Goal: Information Seeking & Learning: Learn about a topic

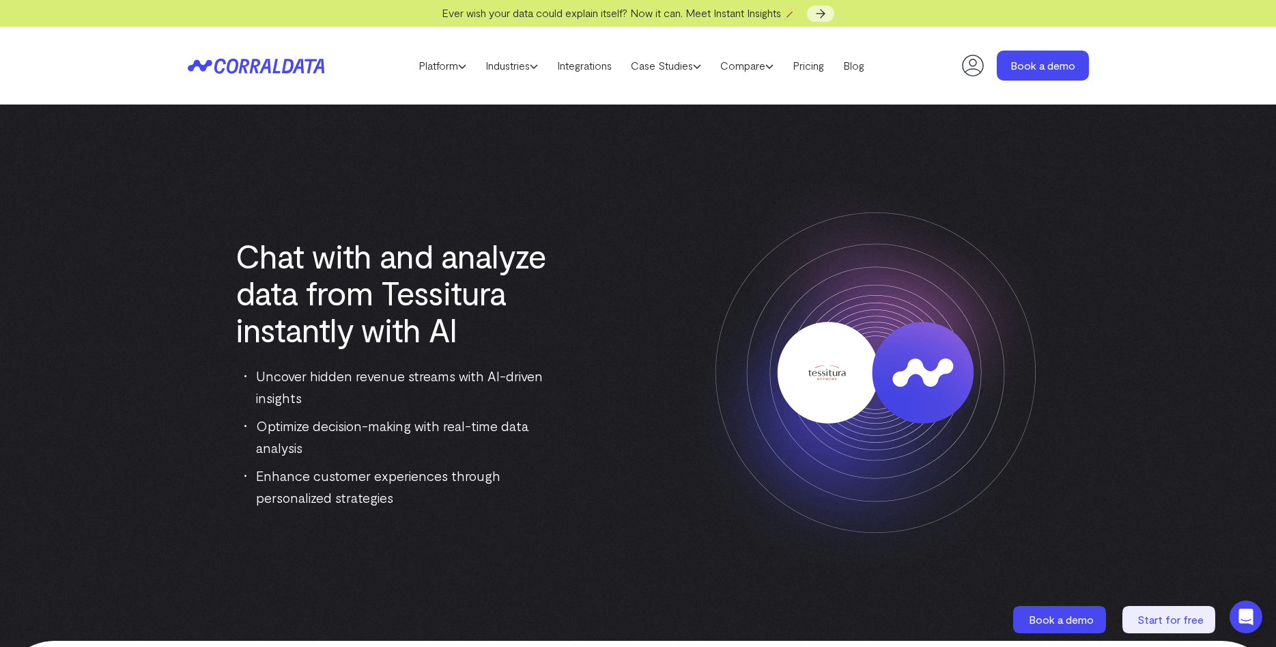
click at [1205, 85] on div "Platform AI Reporting Use AI to effortlessly answer any business questions from…" at bounding box center [638, 66] width 1276 height 78
click at [425, 70] on link "Platform" at bounding box center [442, 65] width 67 height 20
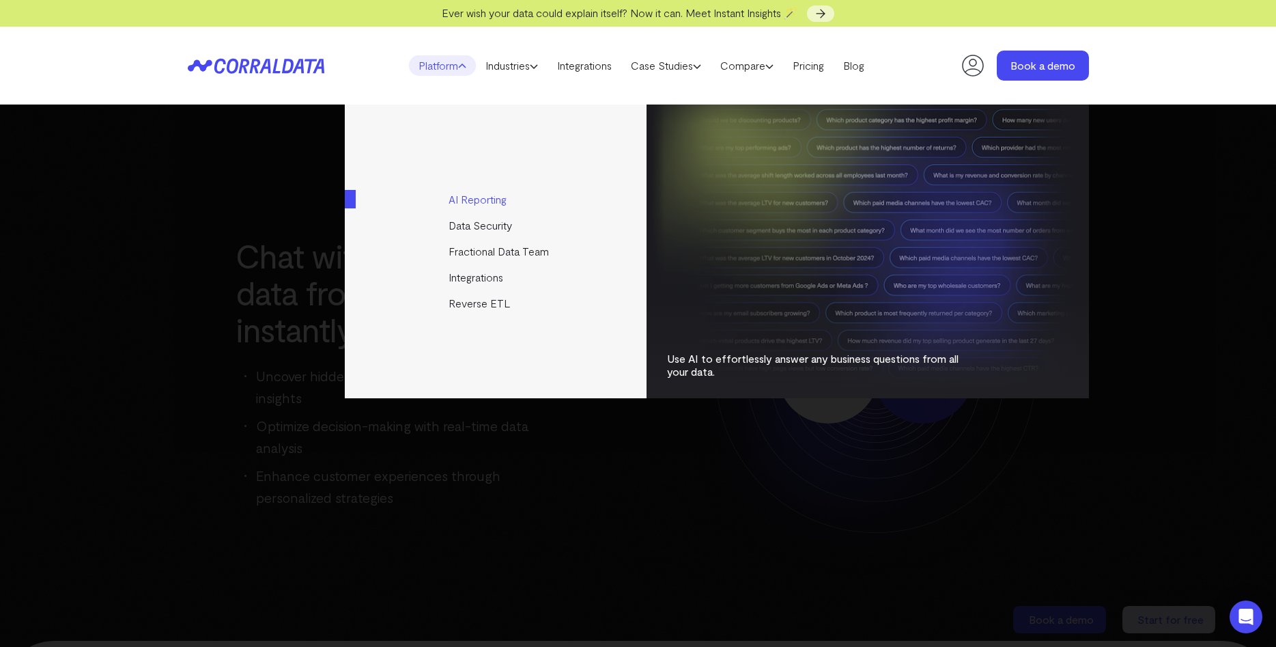
click at [507, 208] on link "AI Reporting" at bounding box center [497, 199] width 304 height 26
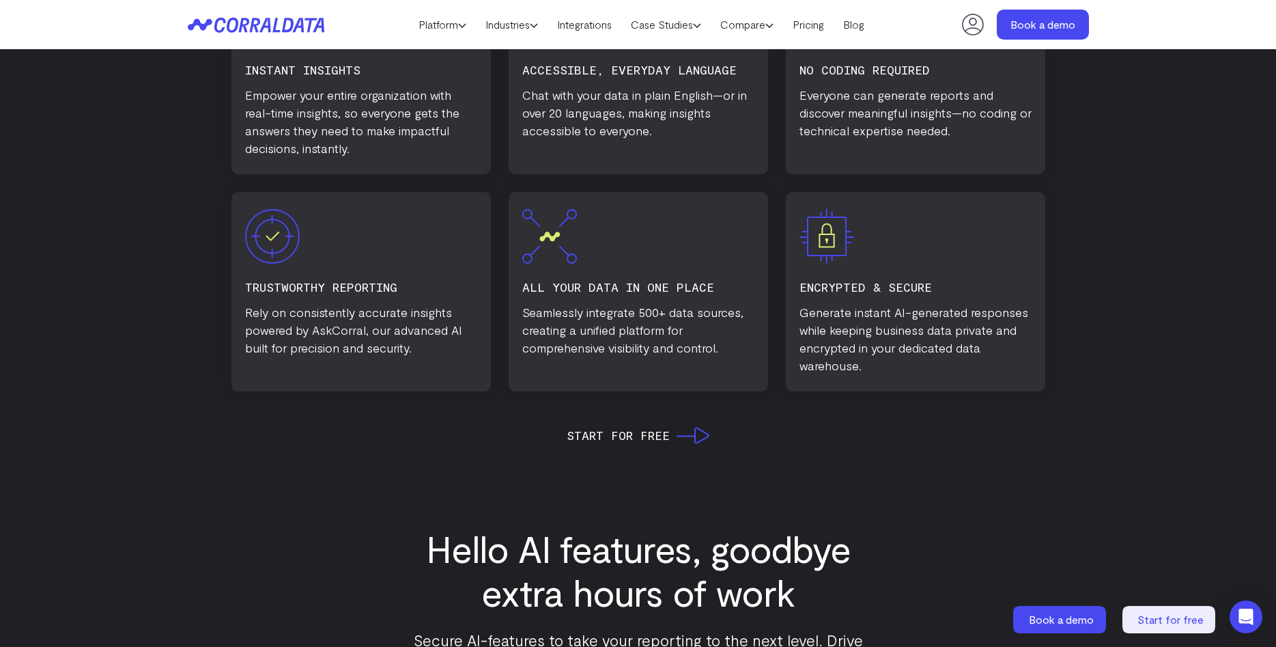
scroll to position [1016, 0]
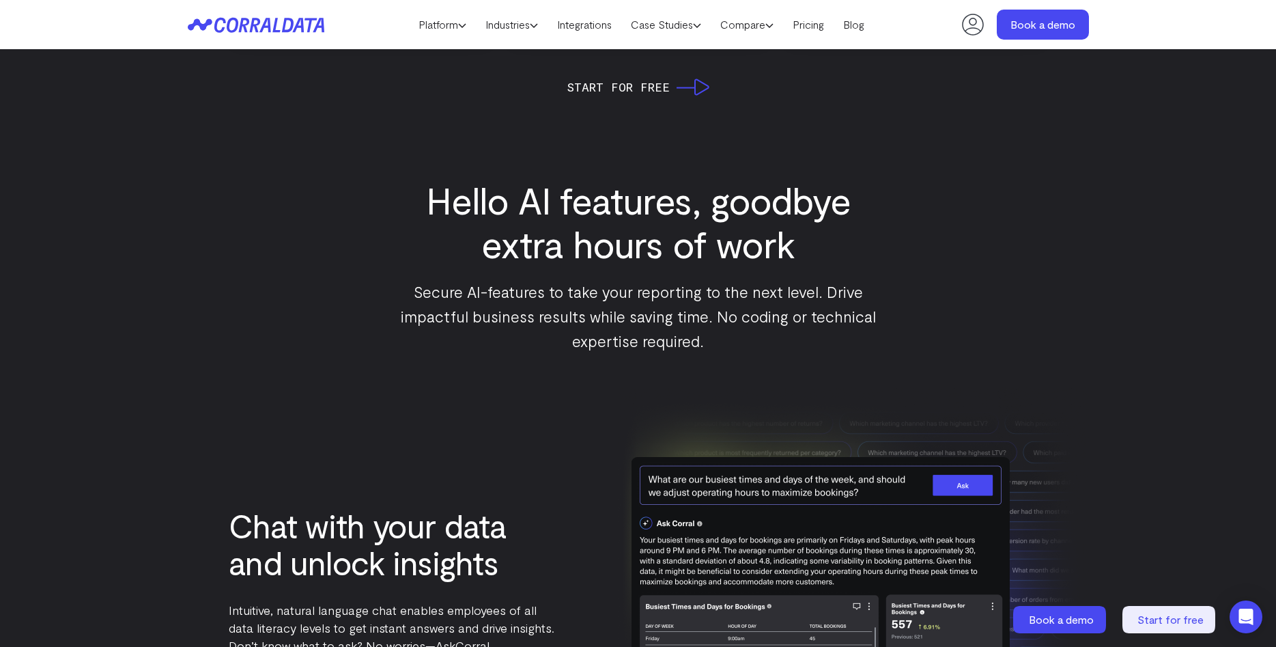
scroll to position [1364, 0]
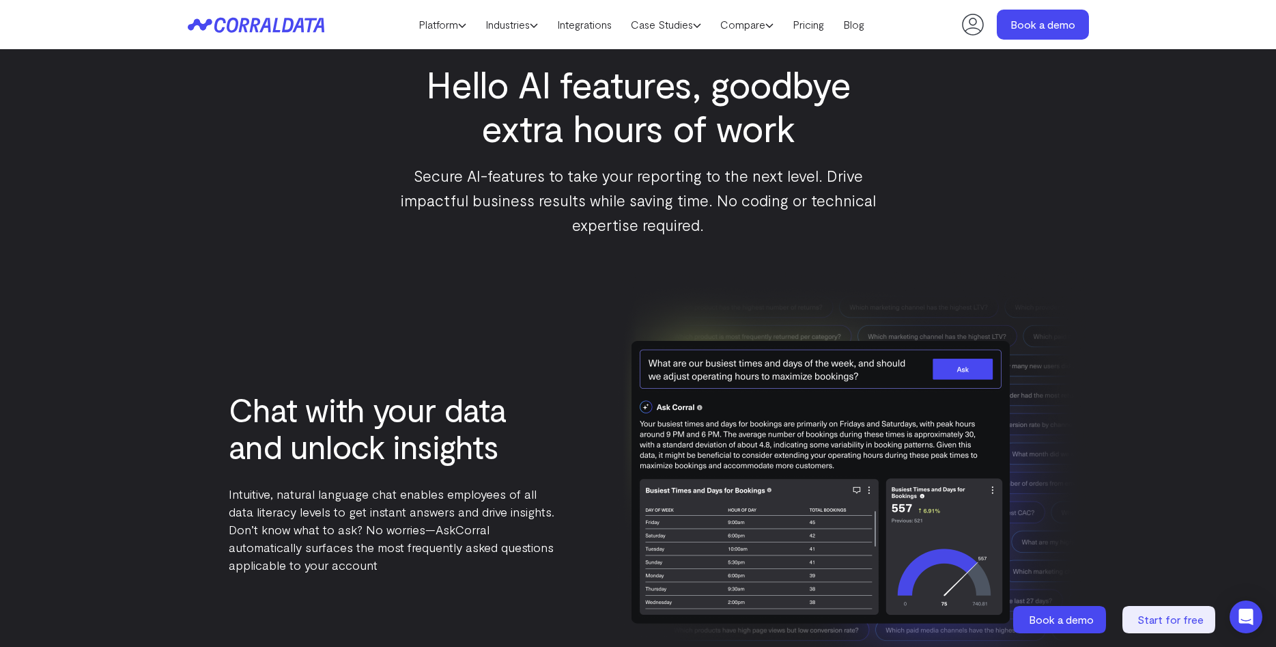
drag, startPoint x: 1049, startPoint y: 125, endPoint x: 1062, endPoint y: 124, distance: 13.0
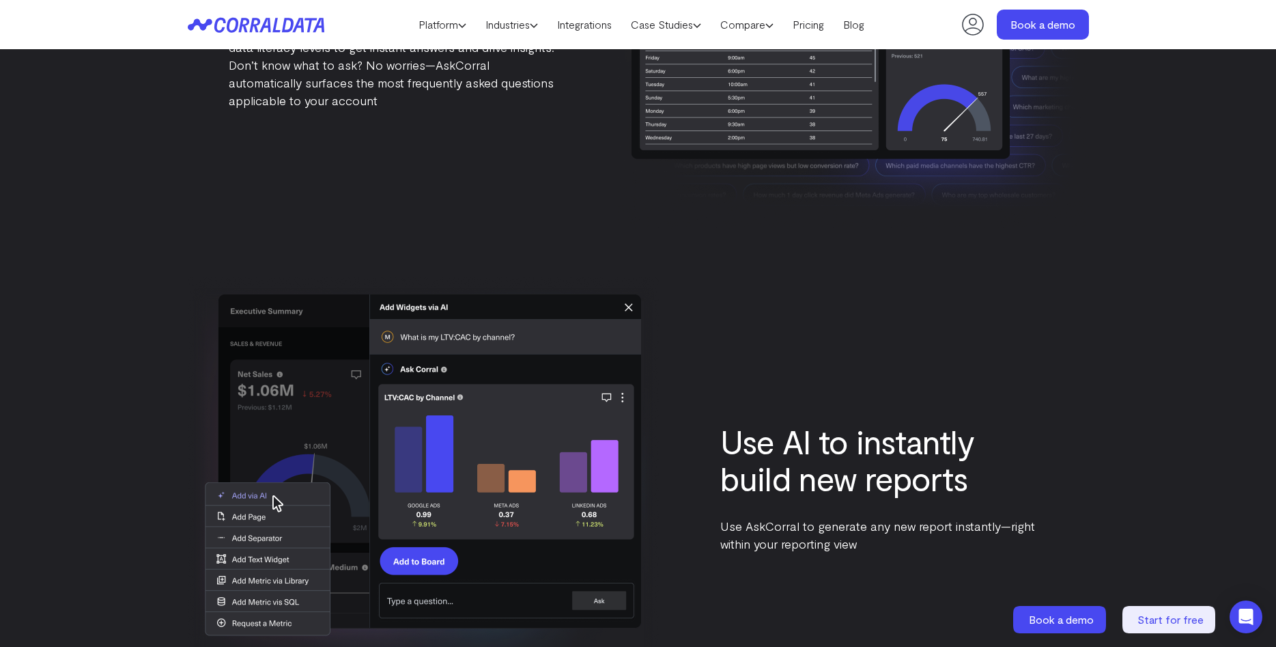
scroll to position [1945, 0]
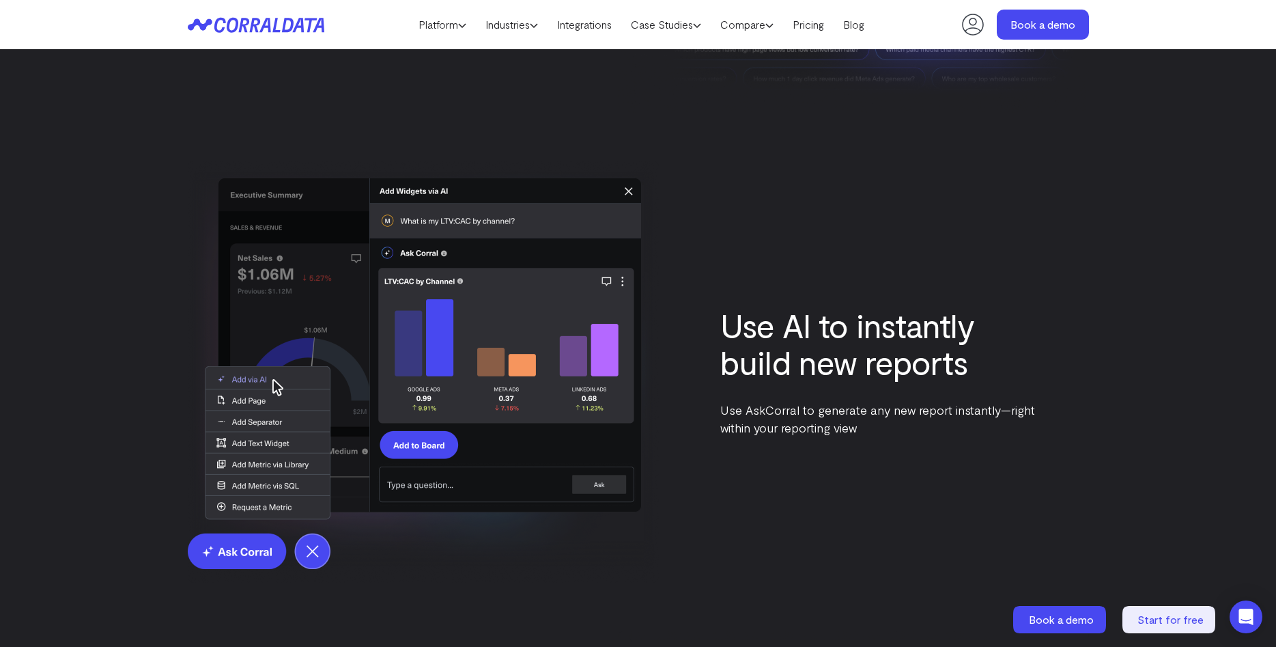
click at [1052, 266] on div "Use AI to instantly build new reports Use AskCorral to generate any new report …" at bounding box center [638, 371] width 901 height 422
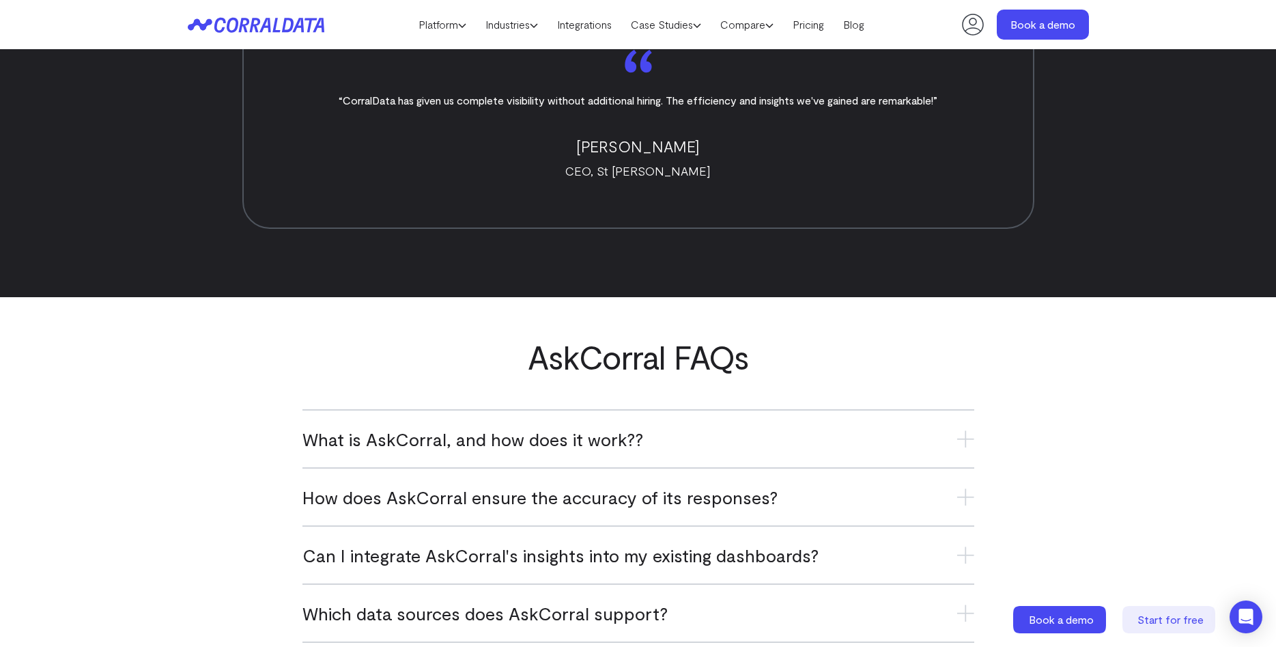
scroll to position [5311, 0]
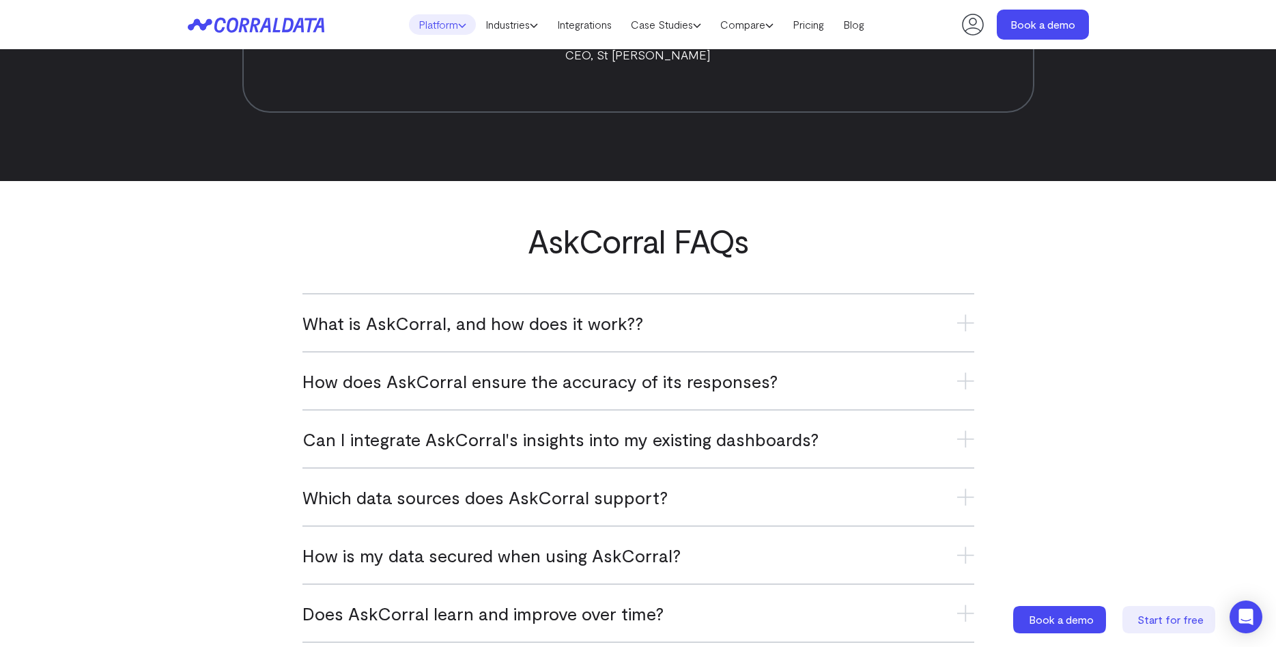
click at [449, 27] on link "Platform" at bounding box center [442, 24] width 67 height 20
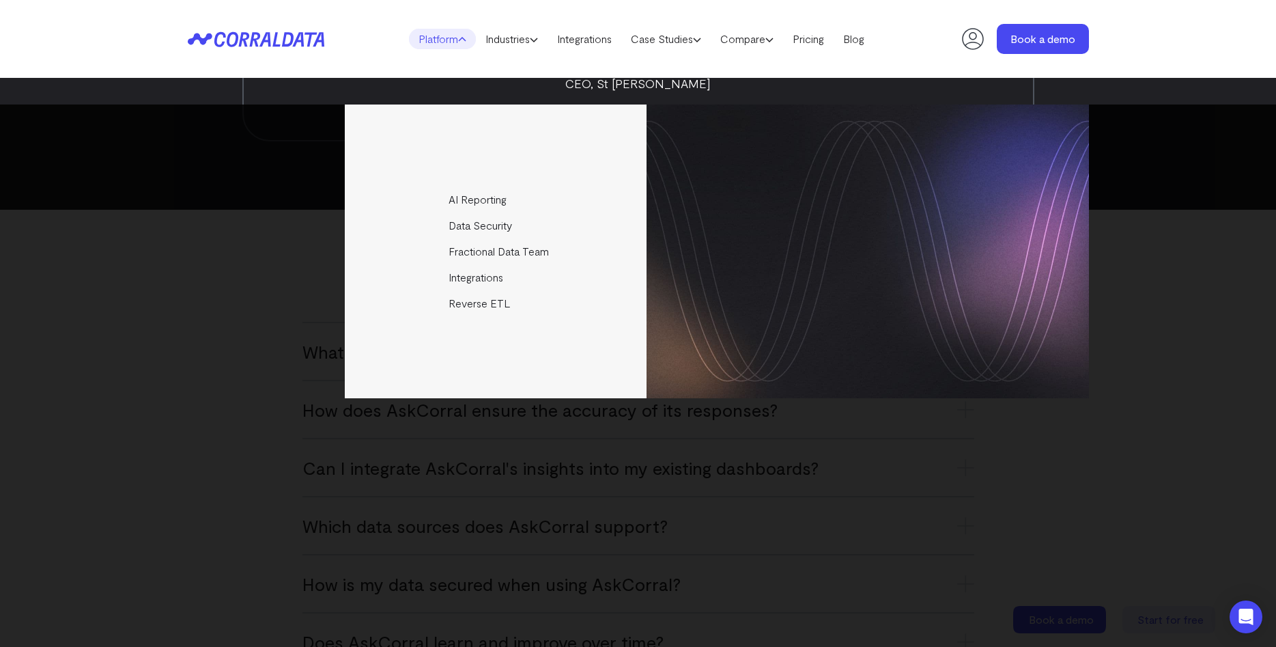
scroll to position [0, 0]
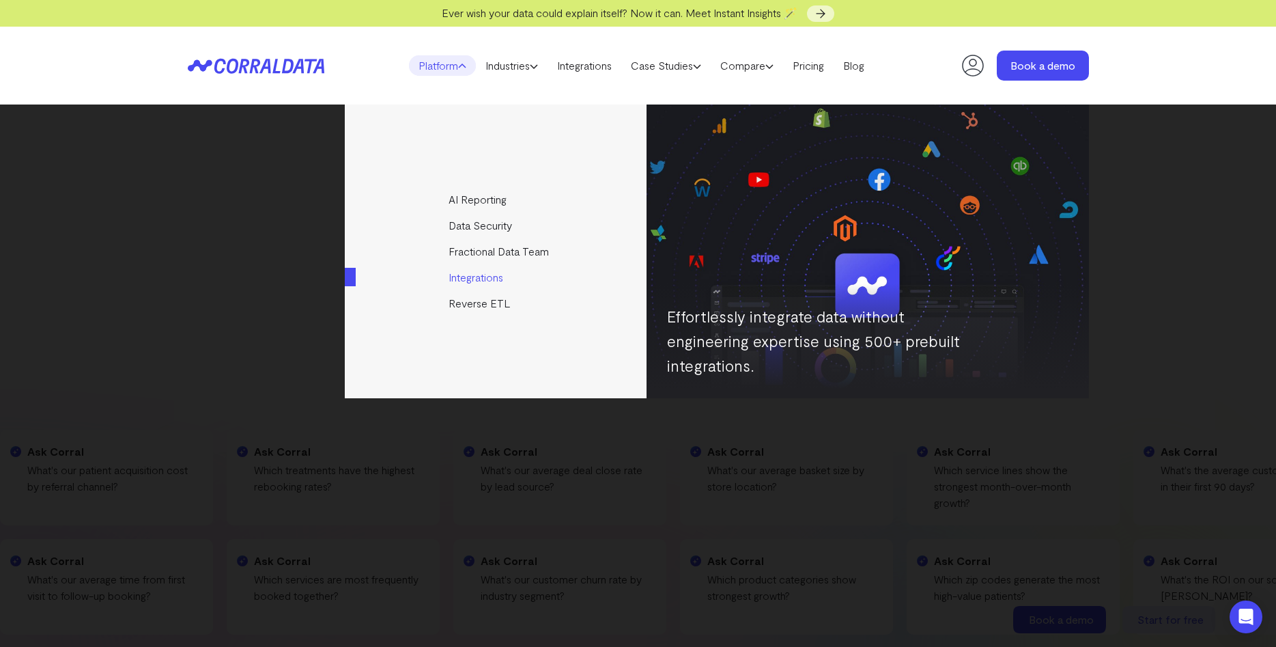
click at [483, 283] on link "Integrations" at bounding box center [497, 277] width 304 height 26
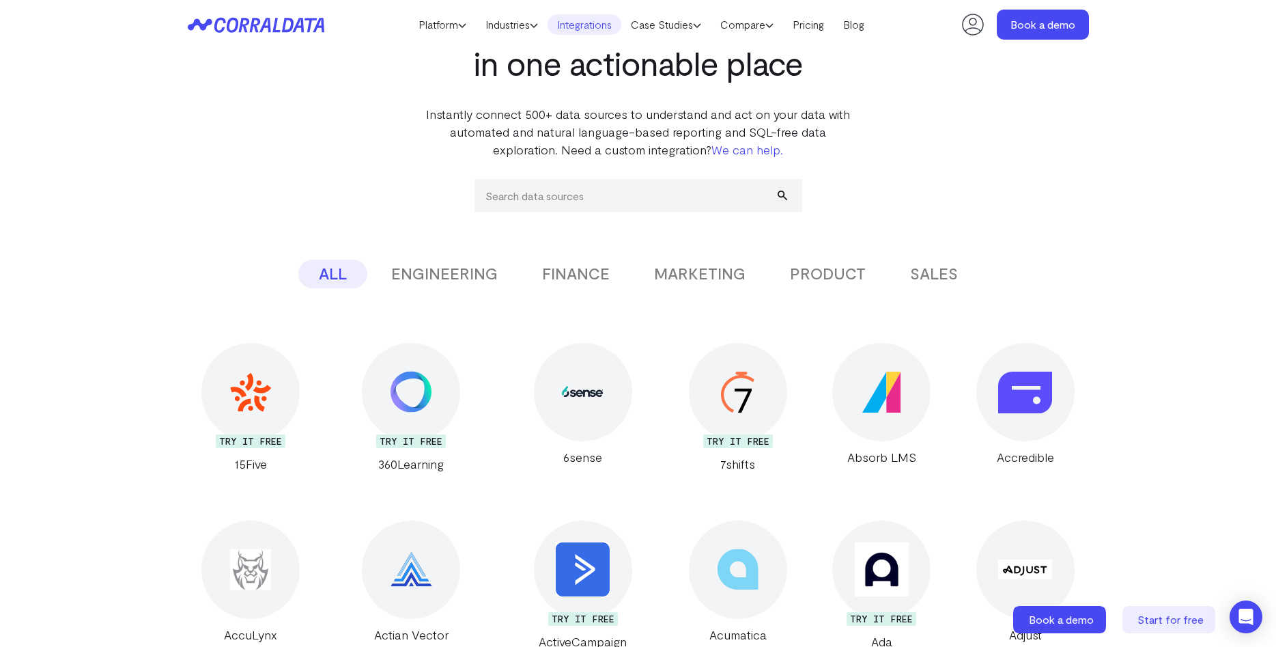
scroll to position [203, 0]
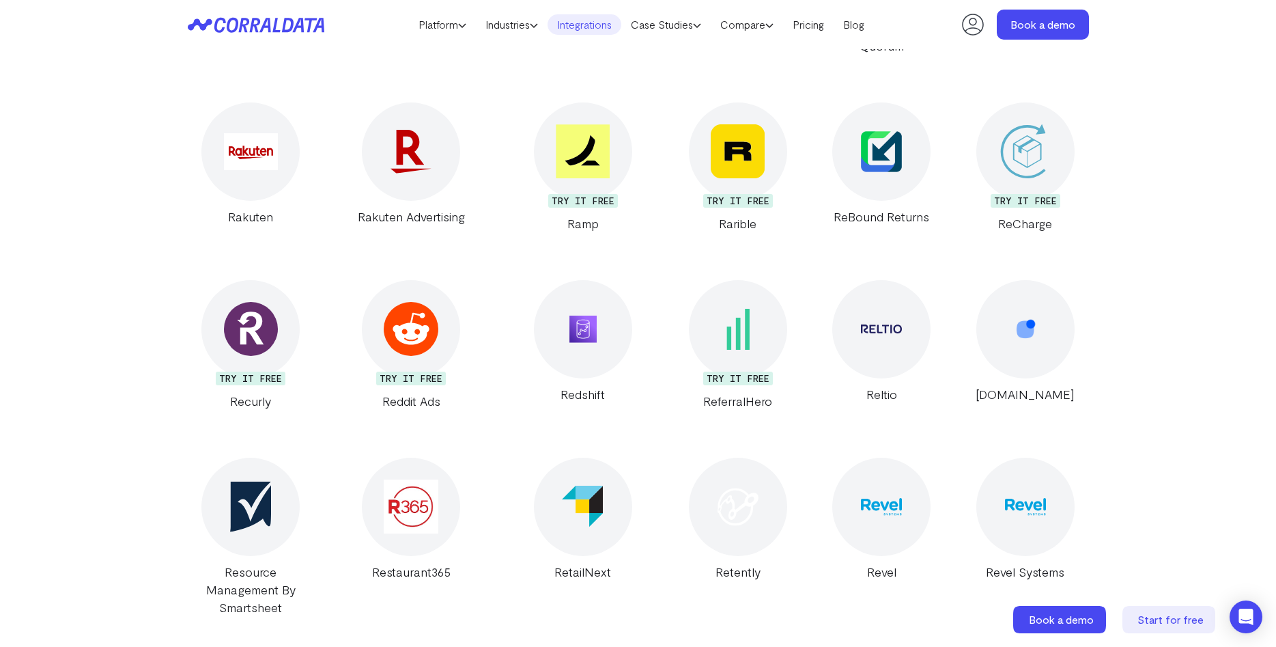
scroll to position [18659, 0]
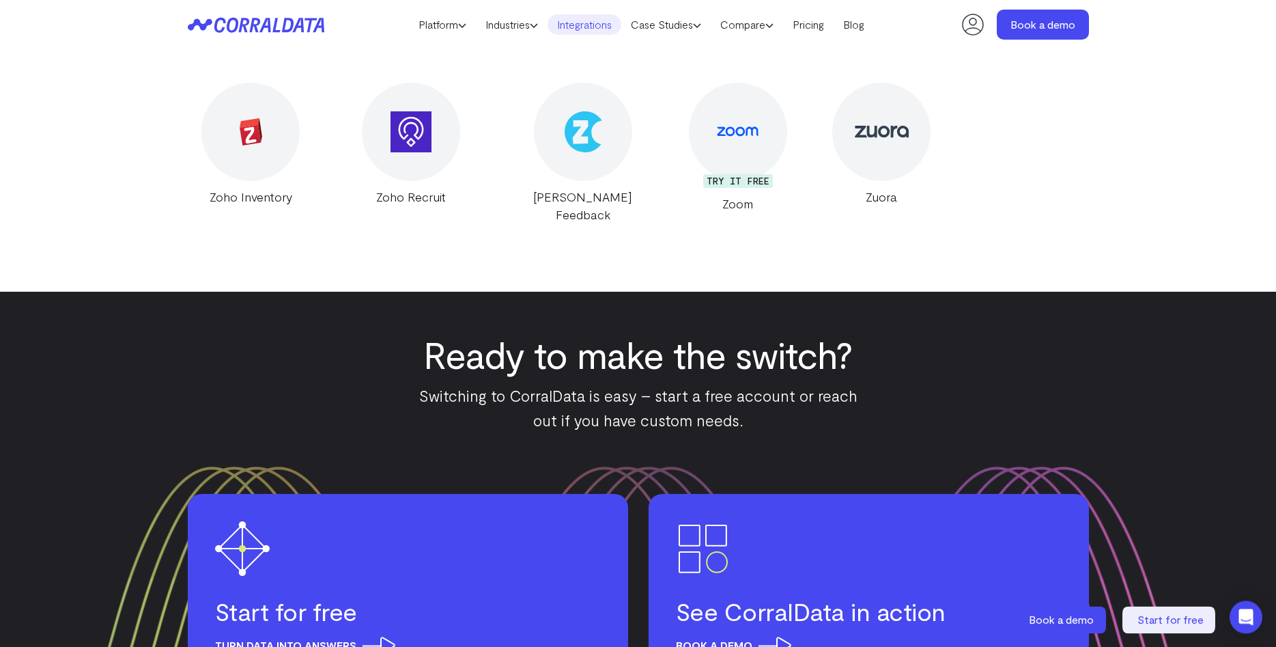
scroll to position [26786, 0]
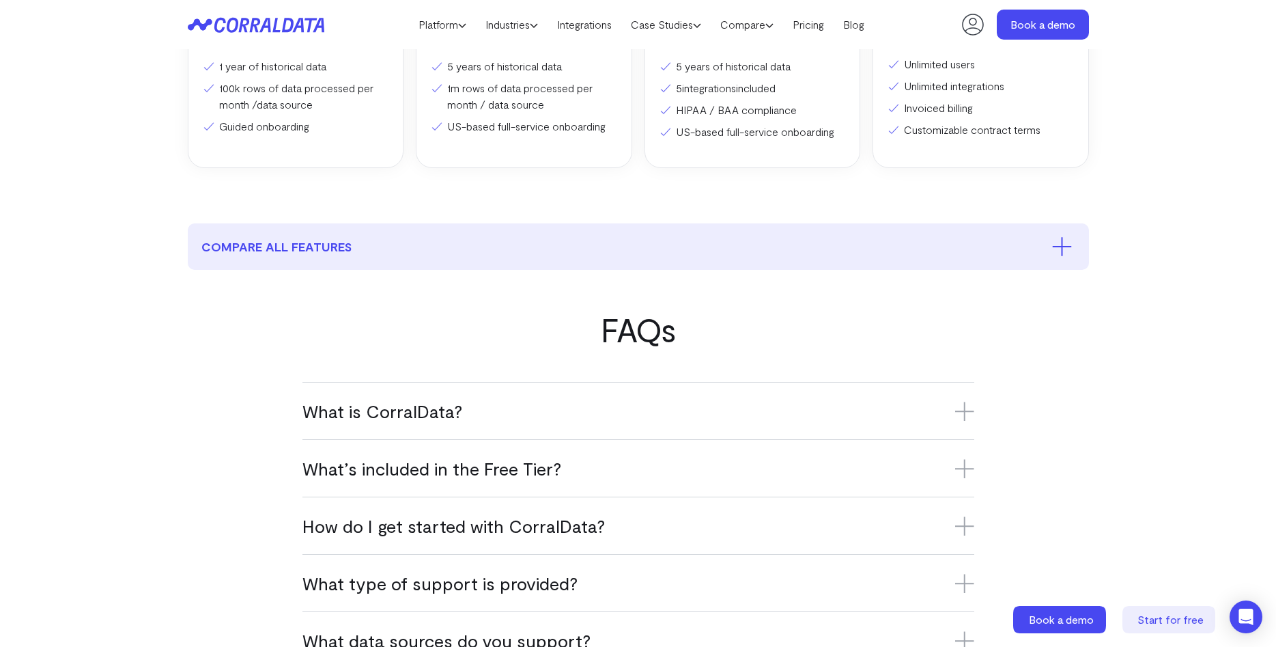
scroll to position [784, 0]
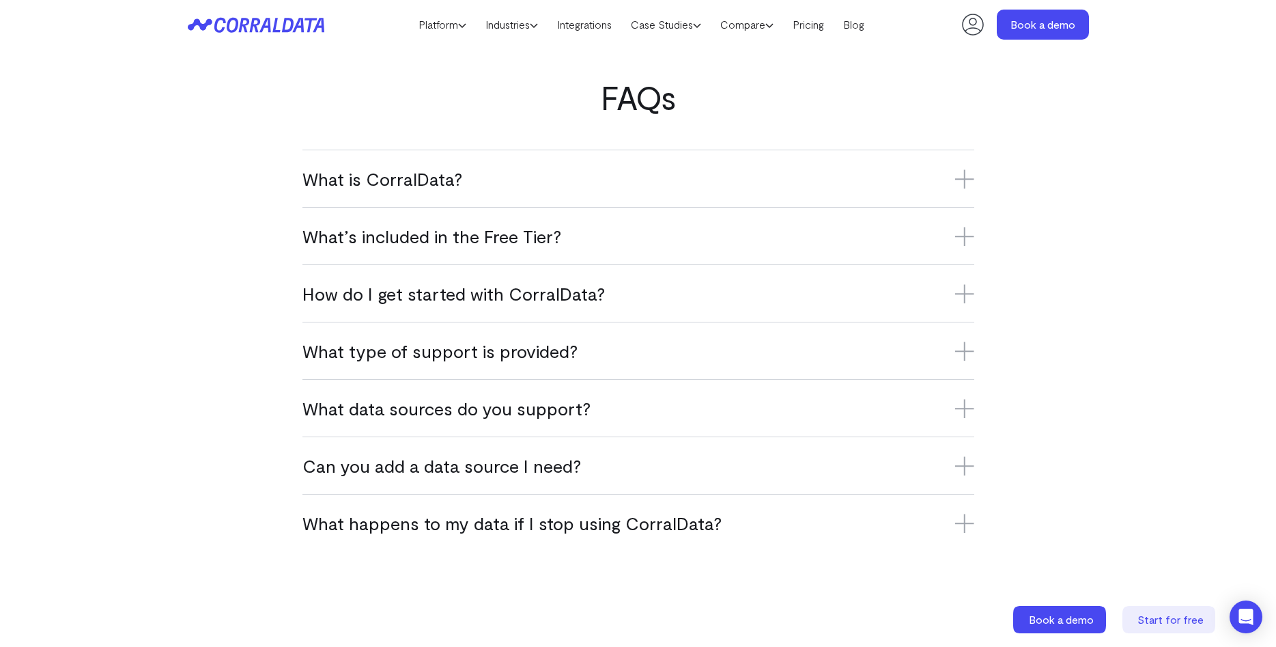
click at [1203, 278] on section "FAQs What is CorralData? CorralData is an AI-powered data platform that connect…" at bounding box center [638, 315] width 1276 height 554
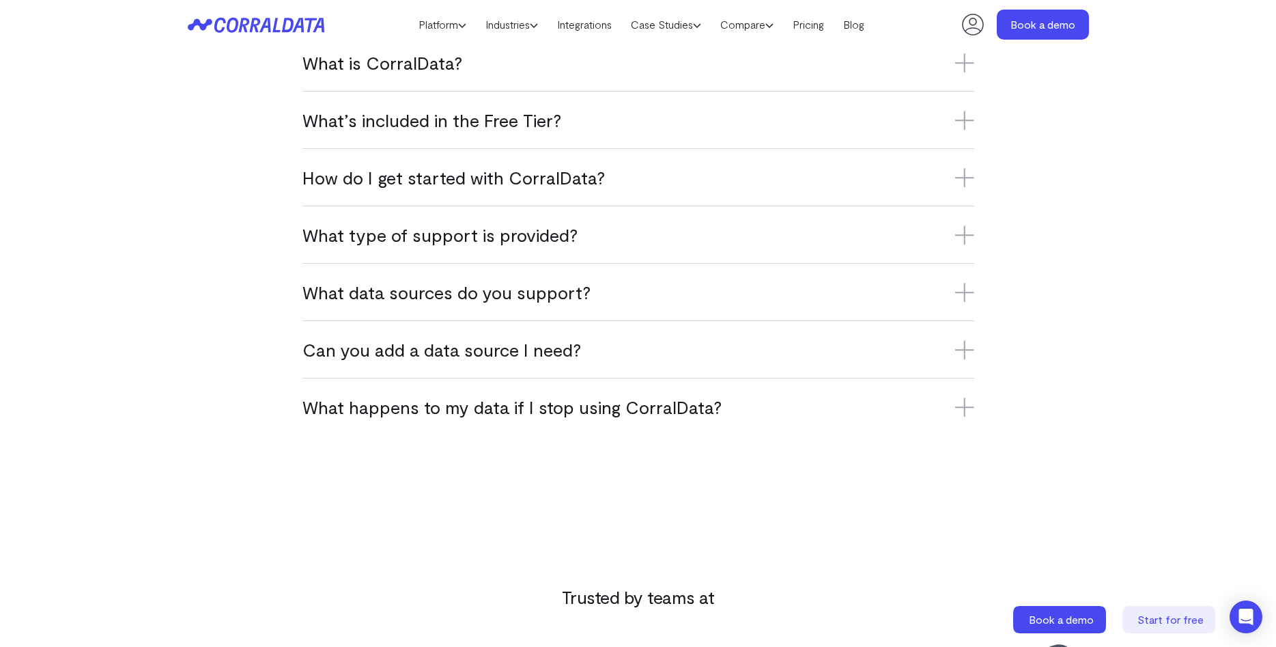
drag, startPoint x: 958, startPoint y: 67, endPoint x: 1001, endPoint y: 92, distance: 49.9
click at [958, 66] on icon at bounding box center [964, 62] width 19 height 19
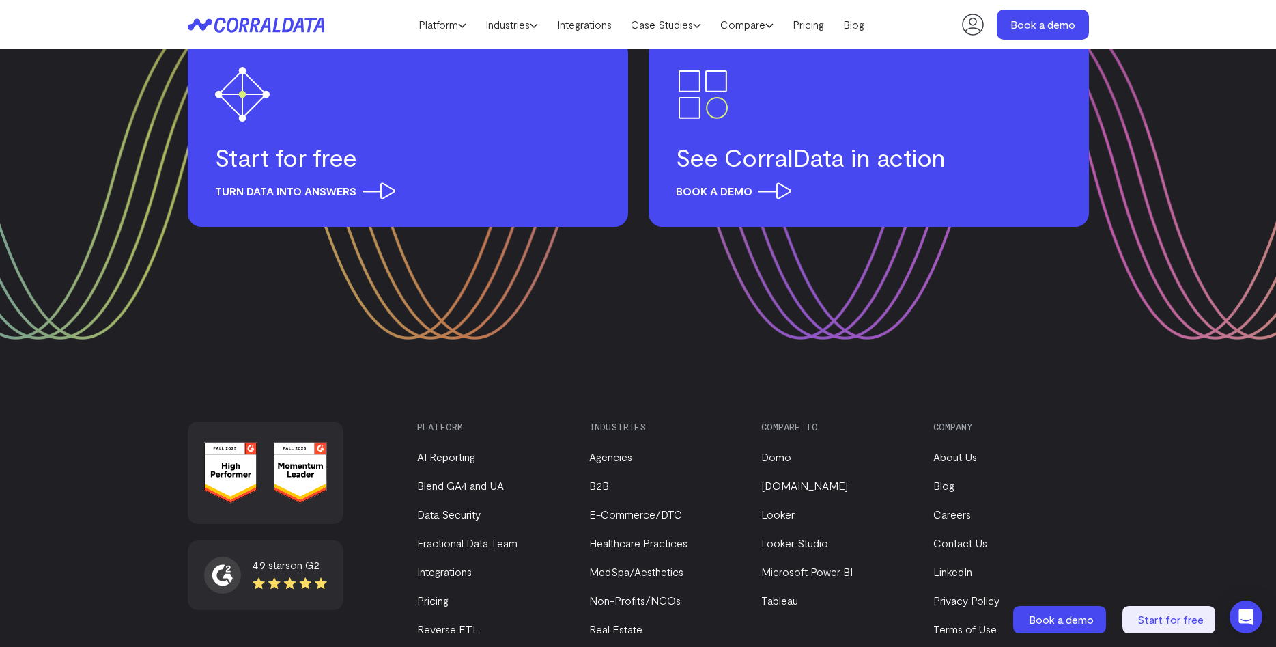
scroll to position [2061, 0]
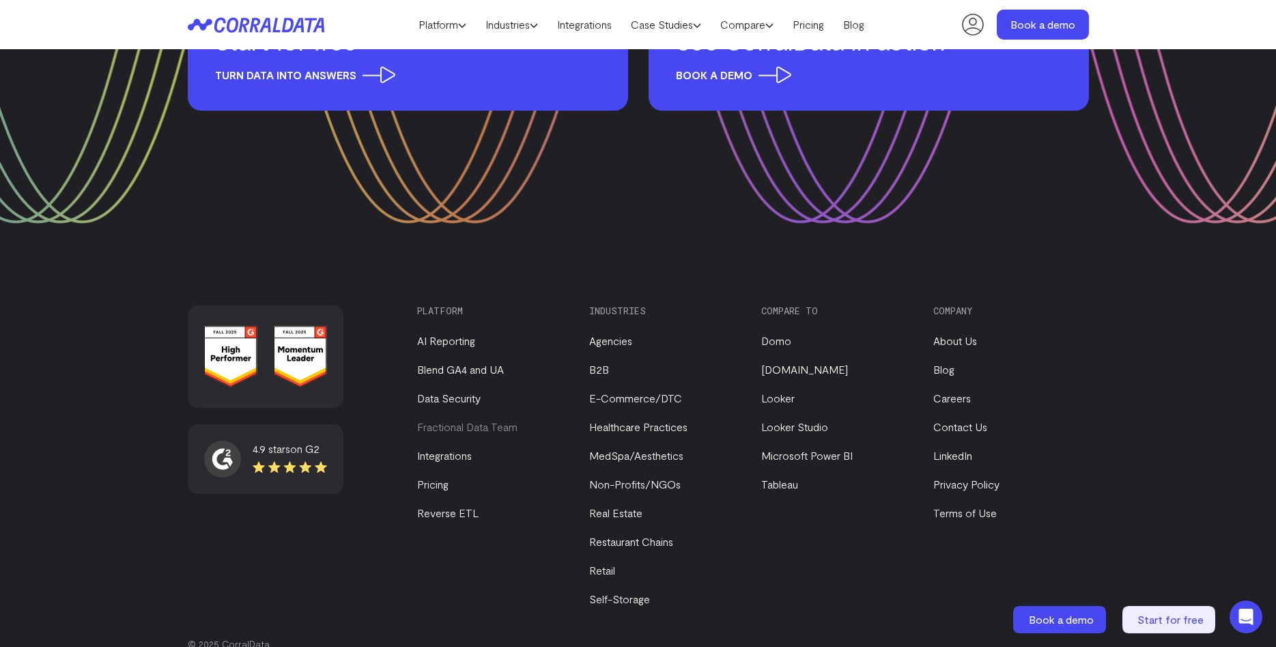
click at [492, 425] on link "Fractional Data Team" at bounding box center [467, 426] width 100 height 13
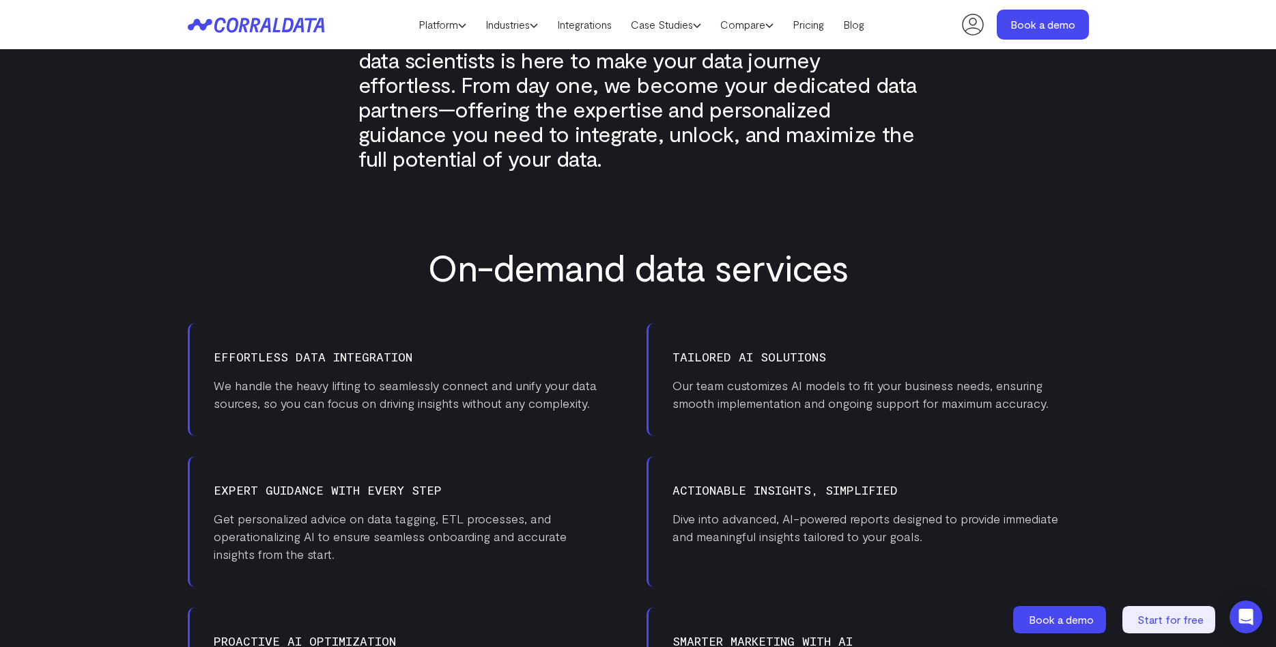
scroll to position [784, 0]
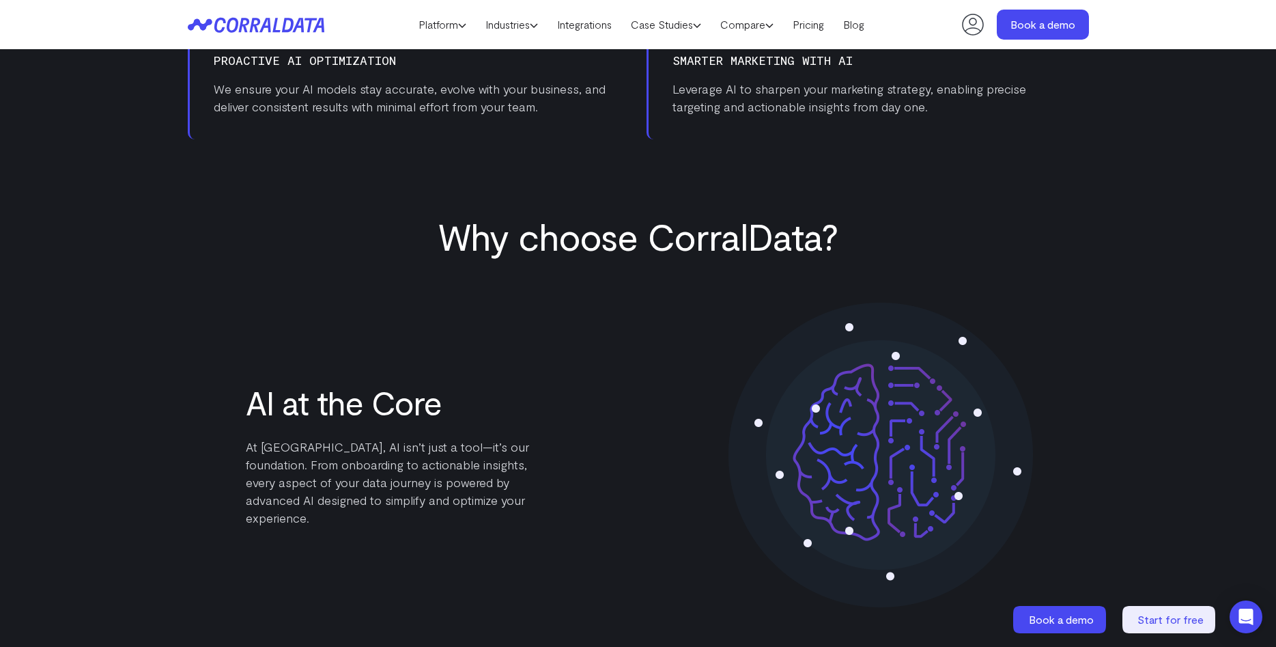
scroll to position [1364, 0]
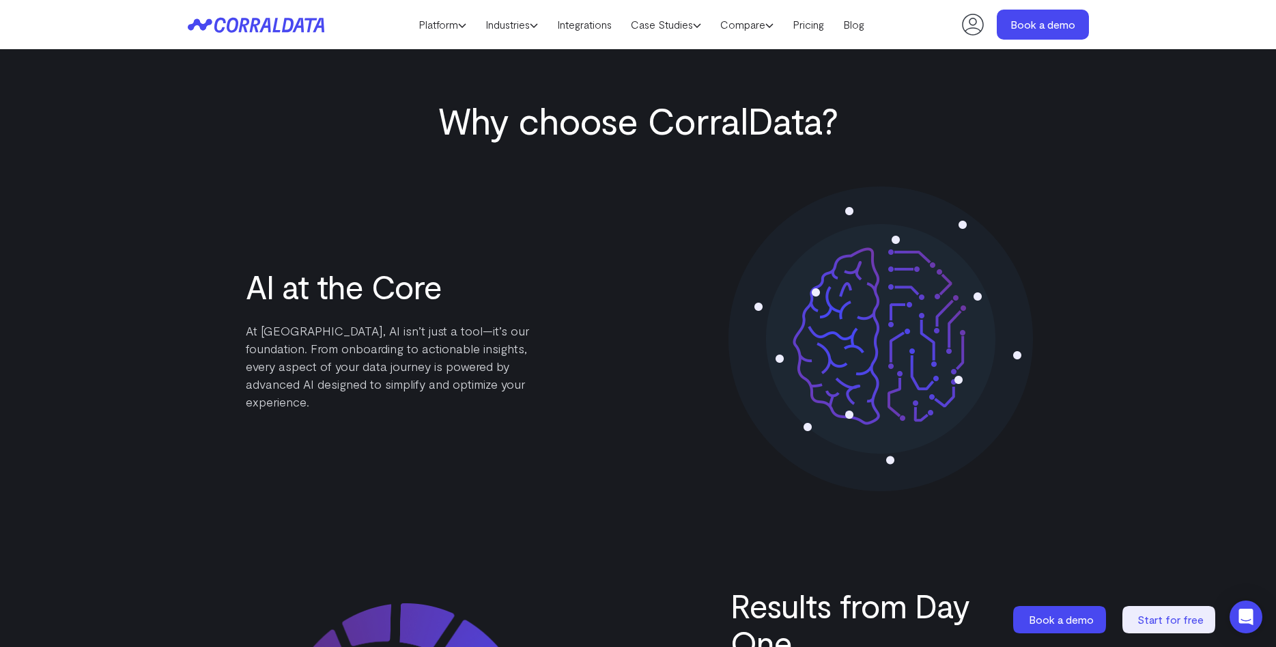
click at [1203, 187] on div "Our team of AI/ML engineers, strategists, analysts, and data scientists is here…" at bounding box center [638, 212] width 1276 height 1922
click at [1209, 189] on div "Our team of AI/ML engineers, strategists, analysts, and data scientists is here…" at bounding box center [638, 212] width 1276 height 1922
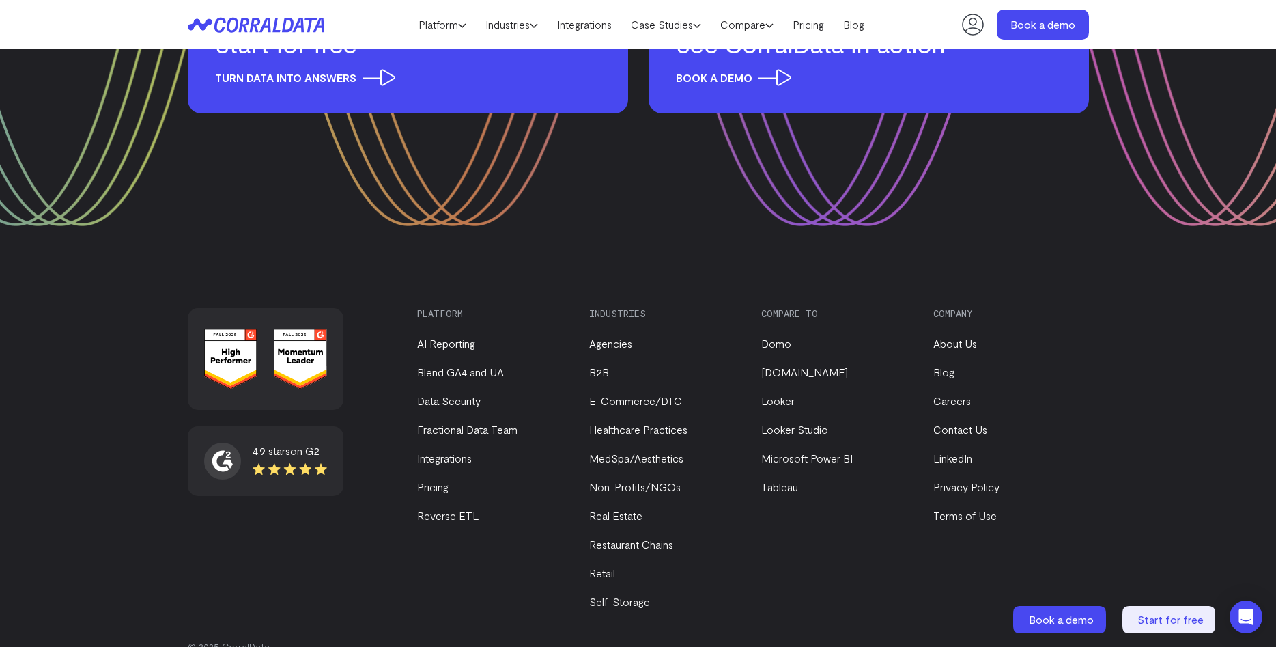
scroll to position [2787, 0]
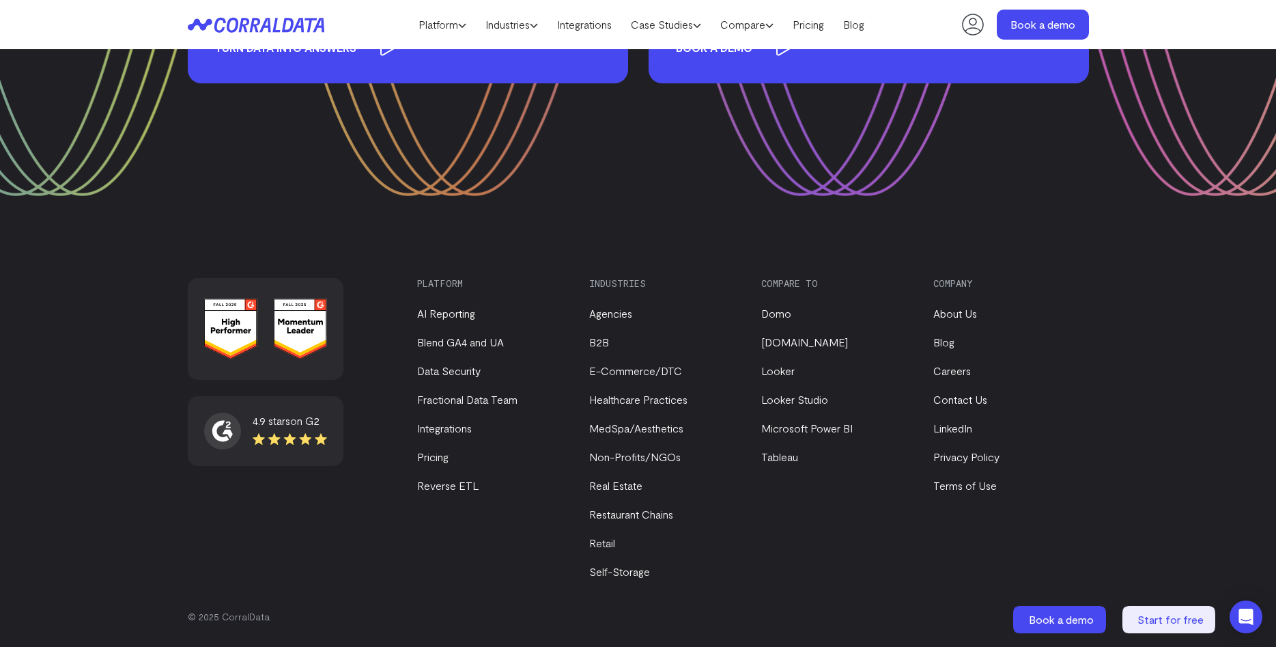
click at [1184, 322] on div "4.9 stars on G2 Platform AI Reporting Blend GA4 and UA Data Security Fractional…" at bounding box center [638, 442] width 1276 height 410
click at [771, 310] on link "Domo" at bounding box center [776, 313] width 30 height 13
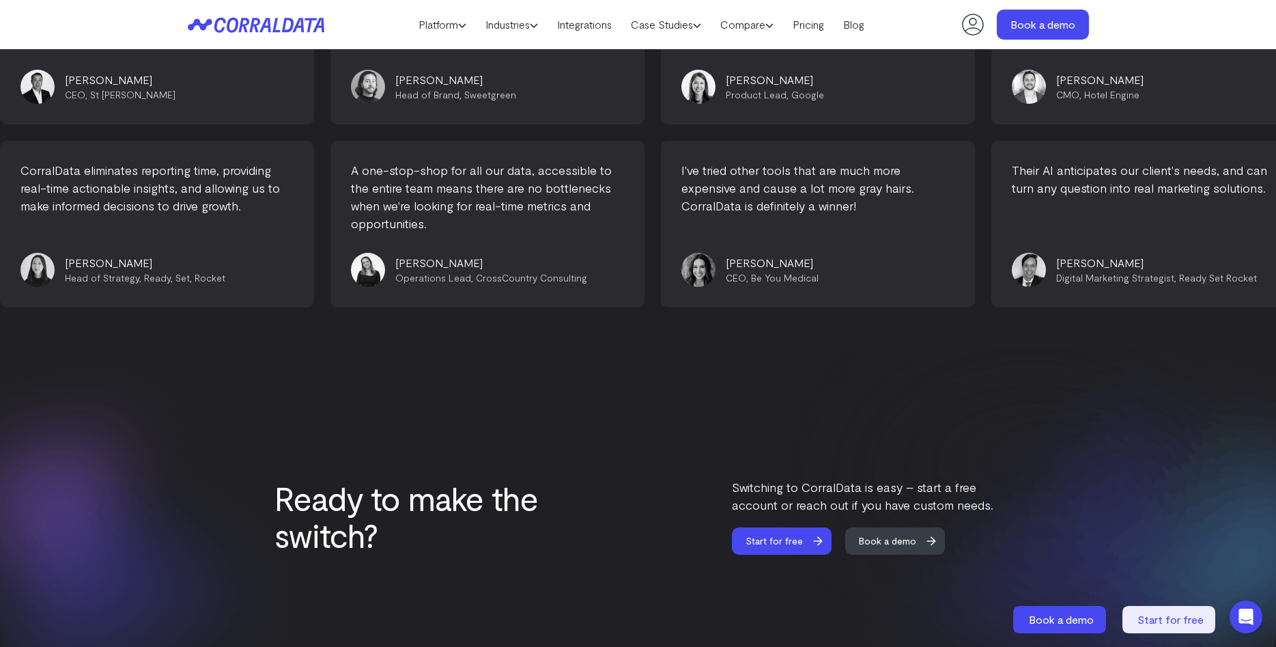
scroll to position [4011, 0]
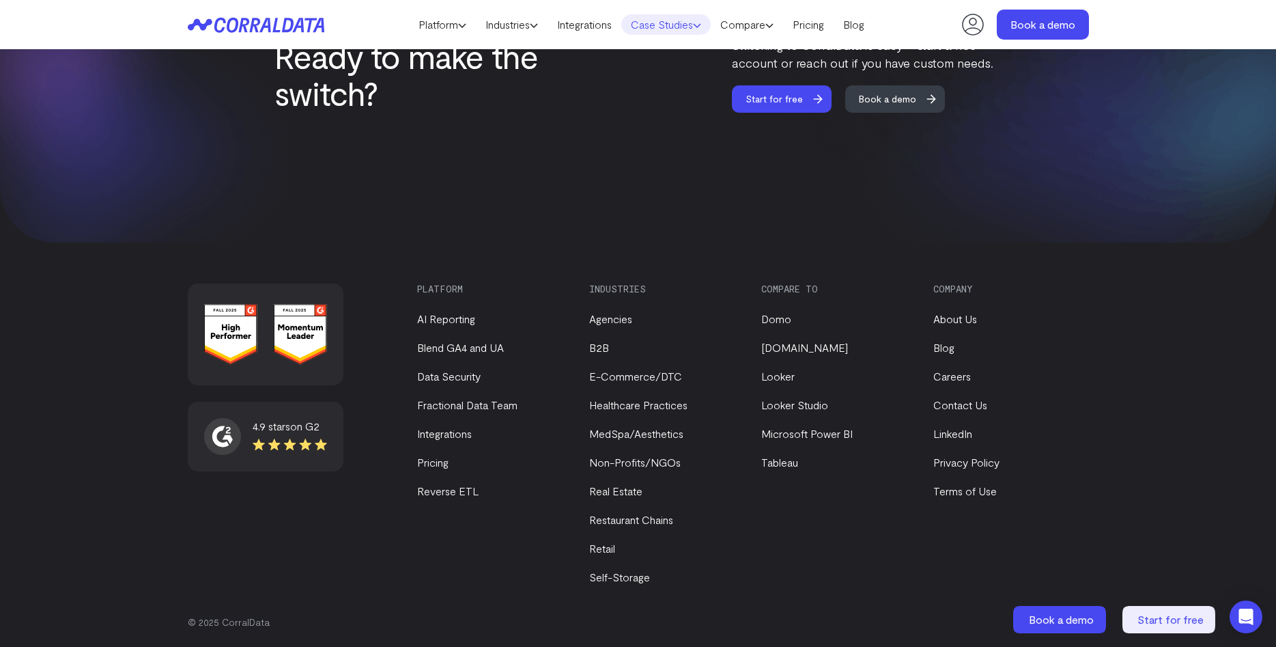
click at [698, 31] on link "Case Studies" at bounding box center [665, 24] width 89 height 20
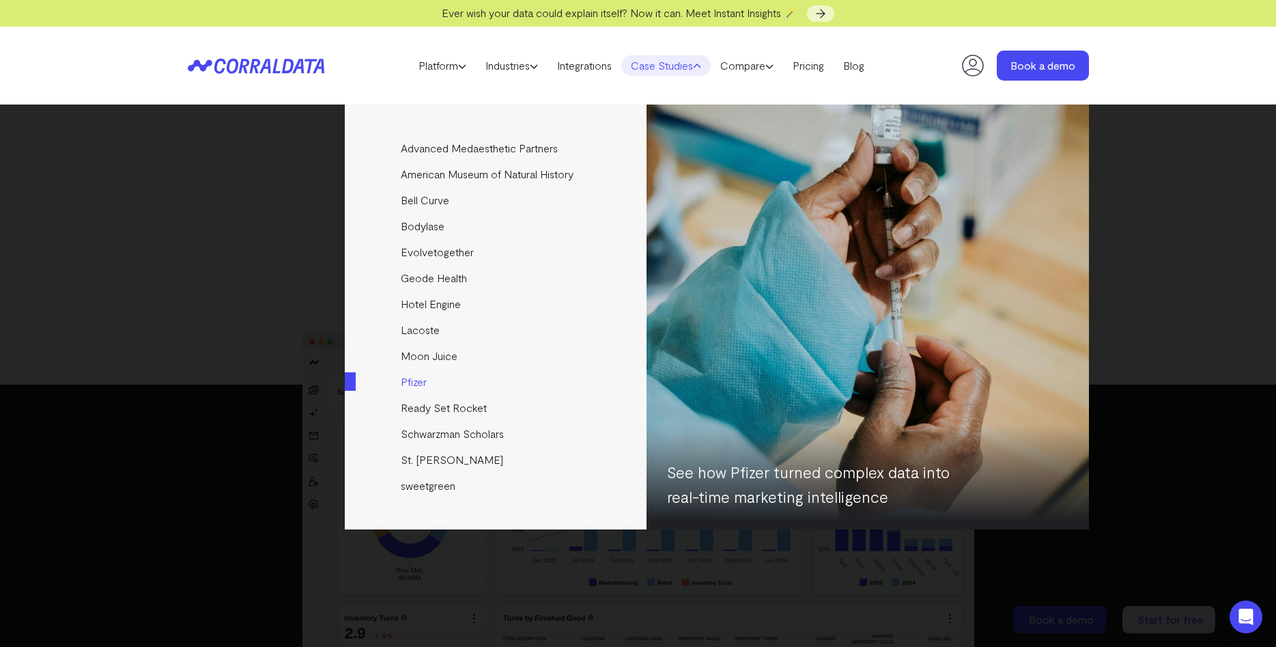
click at [414, 381] on link "Pfizer" at bounding box center [497, 382] width 304 height 26
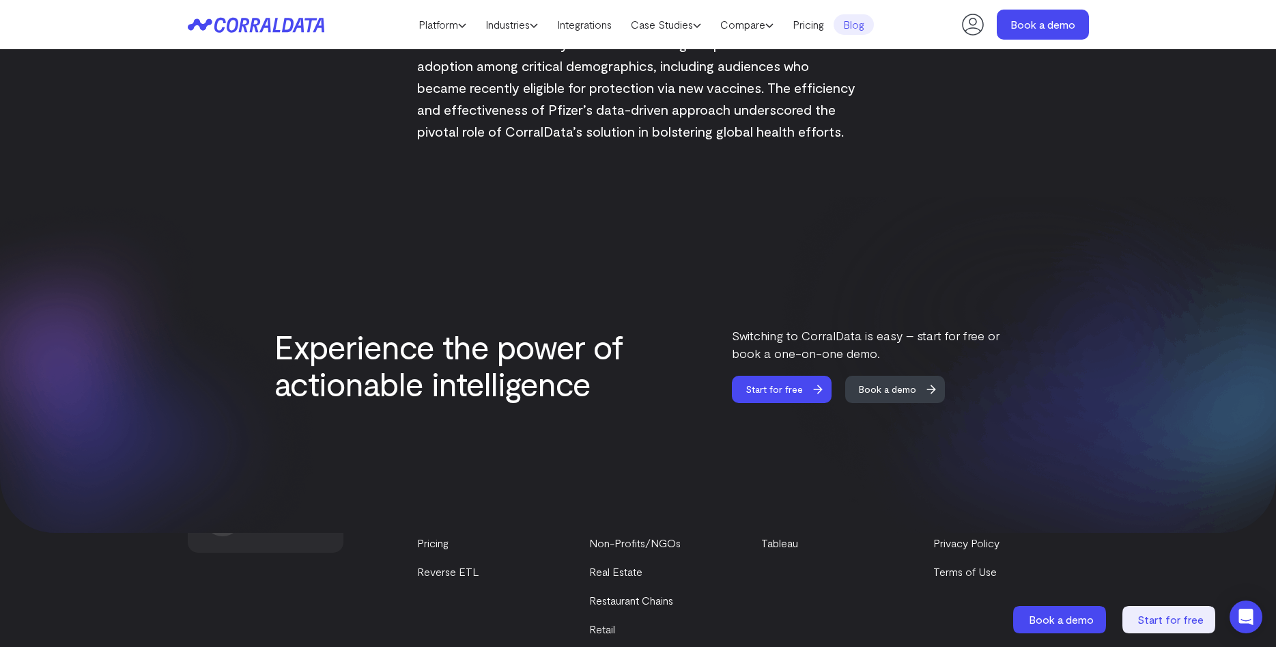
scroll to position [2177, 0]
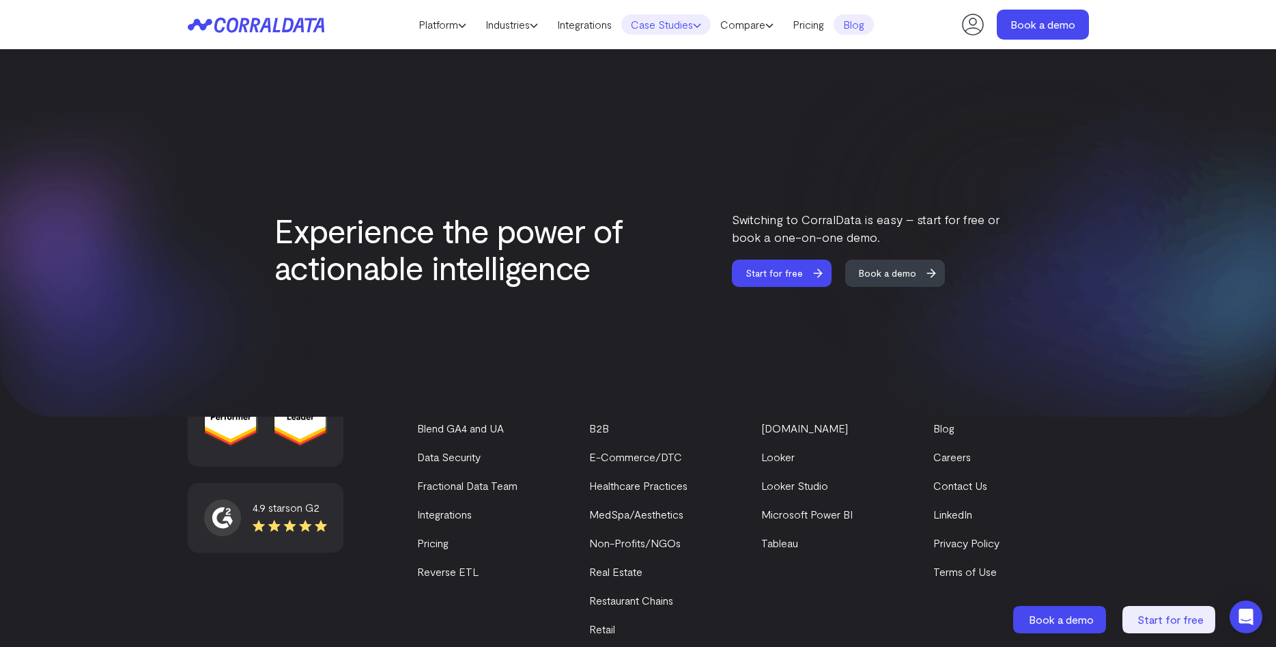
click at [703, 20] on link "Case Studies" at bounding box center [665, 24] width 89 height 20
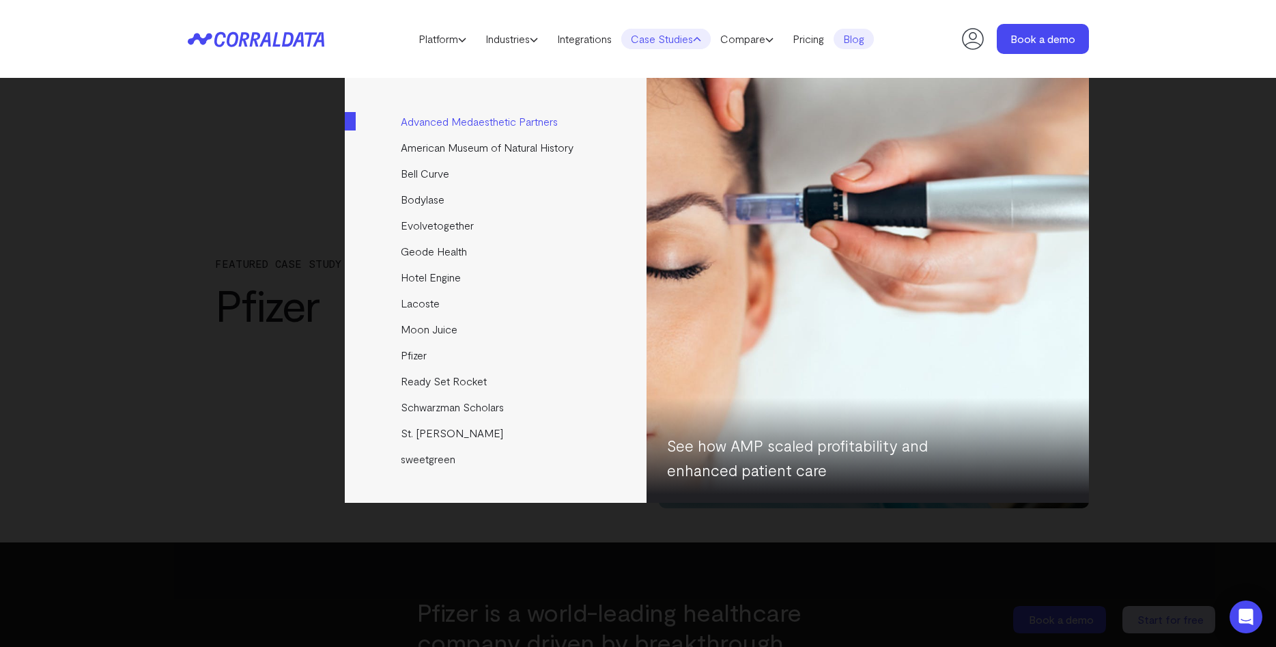
click at [557, 117] on link "Advanced Medaesthetic Partners" at bounding box center [497, 122] width 304 height 26
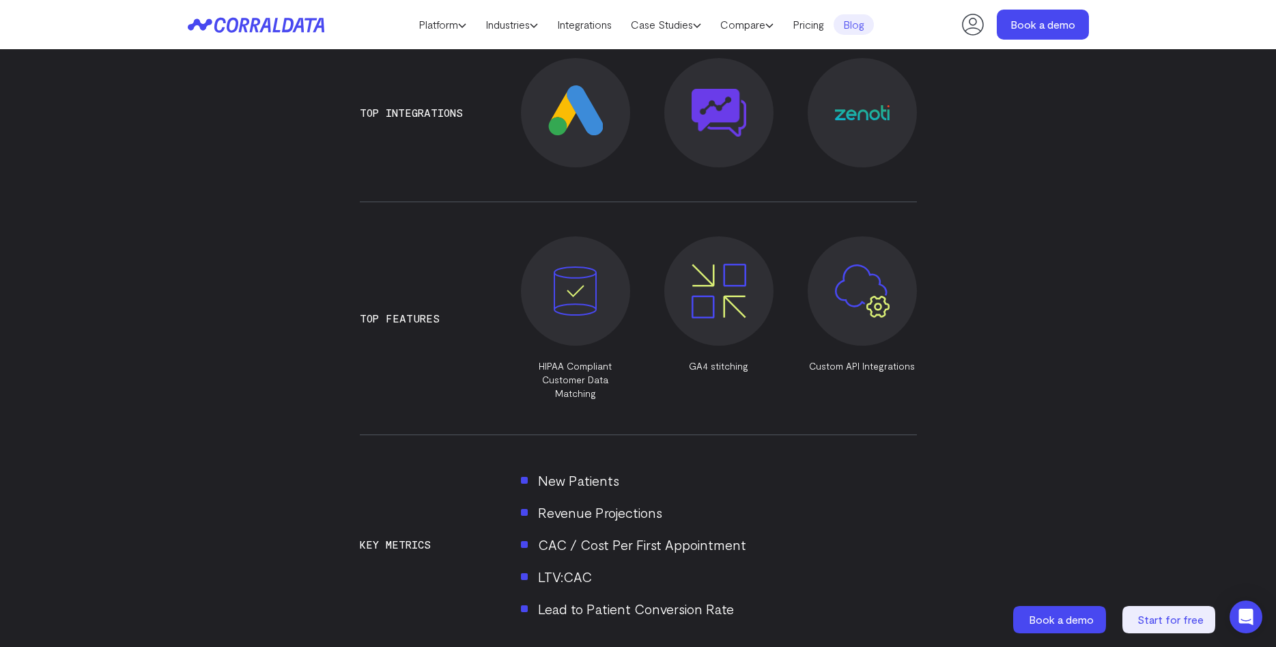
scroll to position [1132, 0]
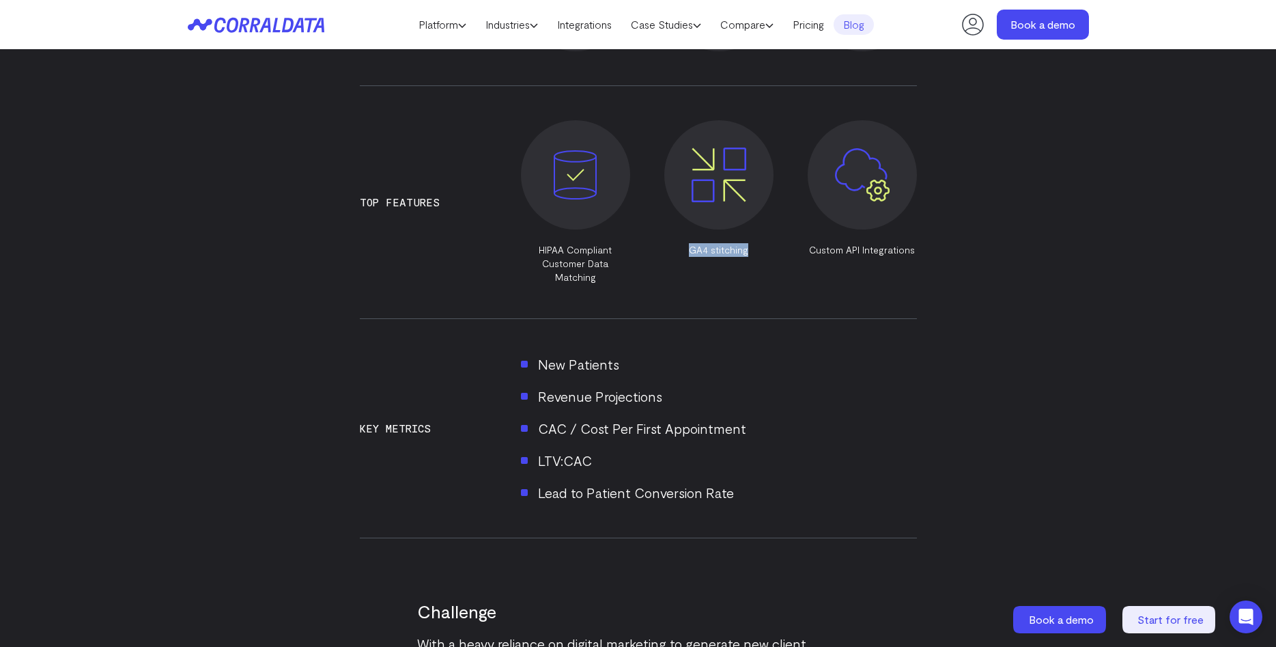
drag, startPoint x: 691, startPoint y: 255, endPoint x: 730, endPoint y: 255, distance: 38.9
click at [746, 254] on p "GA4 stitching" at bounding box center [718, 250] width 109 height 14
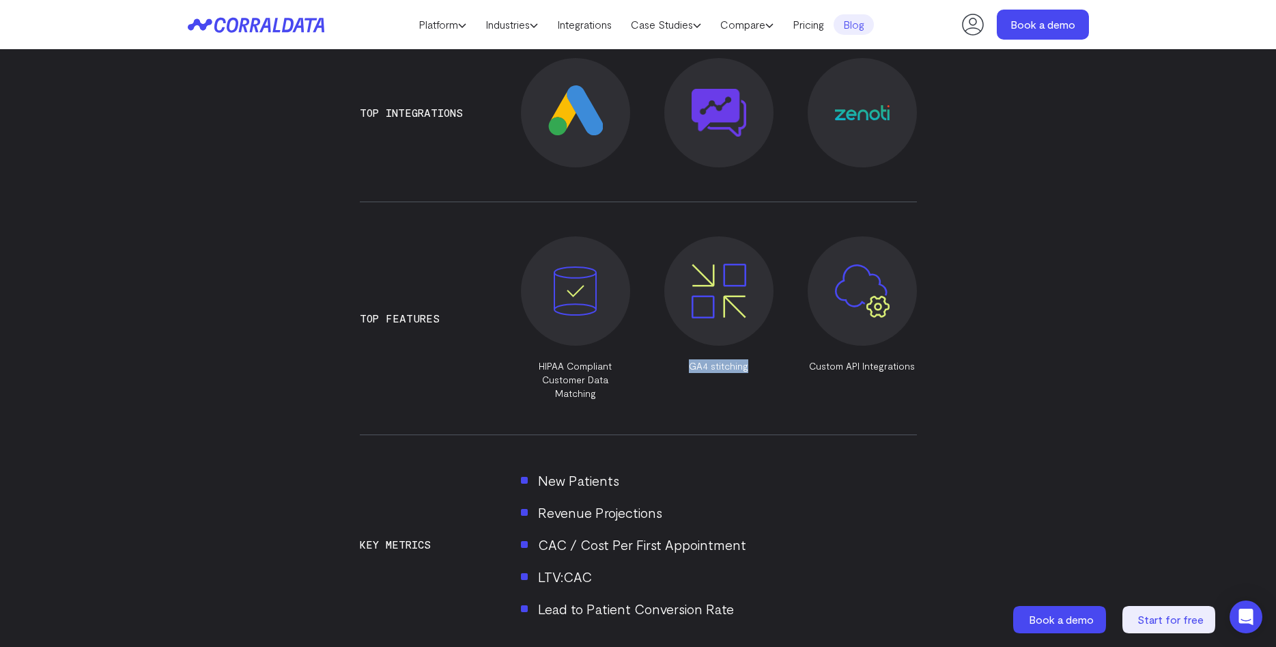
copy p "GA4 stitching"
click at [1138, 227] on section "Discover how Advanced MedAesthetic Partners (AMP) unified EMR, marketing, and o…" at bounding box center [638, 470] width 1276 height 1947
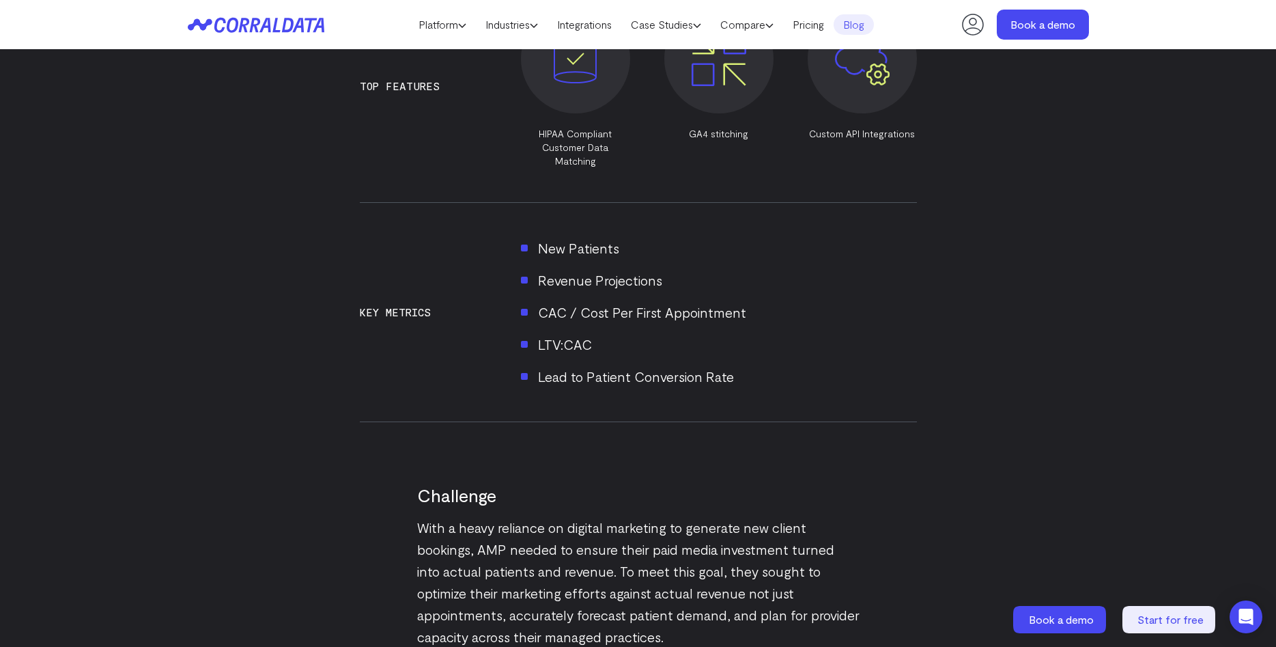
scroll to position [1273, 0]
